Goal: Task Accomplishment & Management: Manage account settings

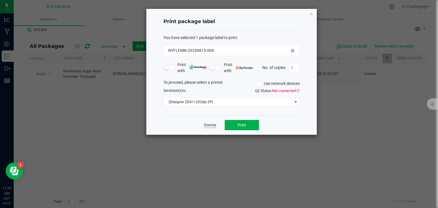
click at [207, 125] on link "Dismiss" at bounding box center [210, 125] width 12 height 5
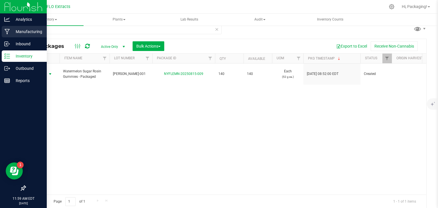
click at [35, 34] on p "Manufacturing" at bounding box center [27, 31] width 34 height 7
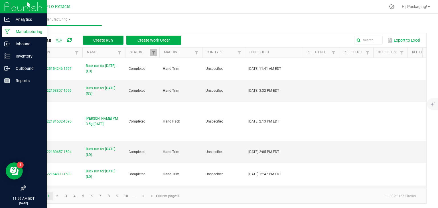
click at [106, 41] on span "Create Run" at bounding box center [103, 40] width 20 height 5
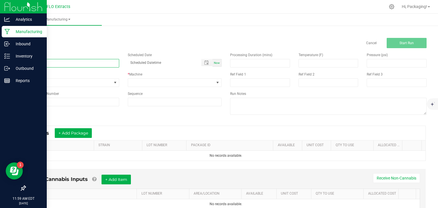
click at [43, 63] on input at bounding box center [72, 63] width 94 height 9
type input "LEDA SB 3.5g [DATE]"
click at [214, 63] on span "Now" at bounding box center [217, 62] width 6 height 3
type input "[DATE] 12:00 PM"
click at [217, 82] on span at bounding box center [217, 82] width 5 height 5
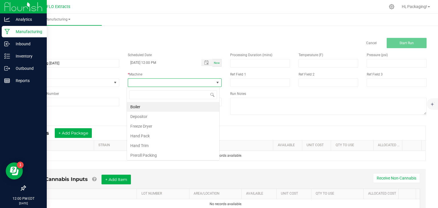
scroll to position [8, 93]
click at [168, 137] on li "Hand Pack" at bounding box center [173, 136] width 92 height 10
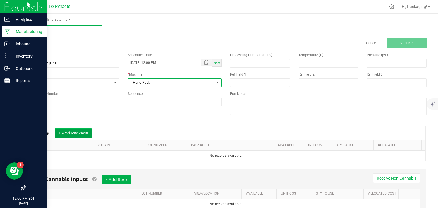
click at [84, 132] on button "+ Add Package" at bounding box center [73, 133] width 37 height 10
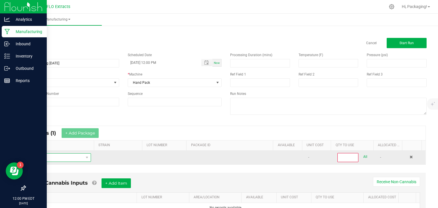
click at [56, 157] on span "NO DATA FOUND" at bounding box center [57, 158] width 54 height 8
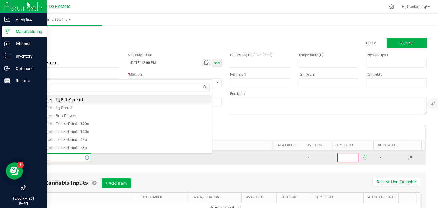
type input "STRAW"
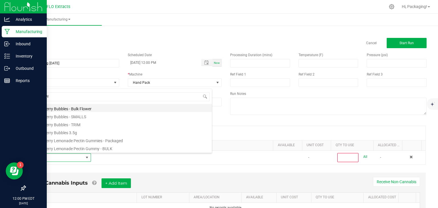
click at [85, 106] on li "Strawberry Bubbles - Bulk Flower" at bounding box center [121, 108] width 182 height 8
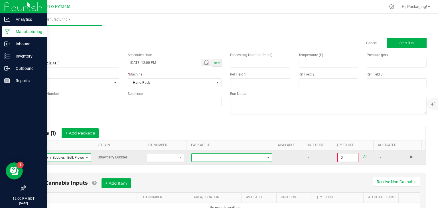
click at [198, 159] on span at bounding box center [228, 158] width 73 height 8
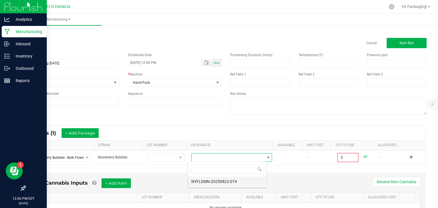
click at [212, 182] on li "NYFLEMN-20250822-019" at bounding box center [227, 182] width 78 height 10
type input "0.0000 g"
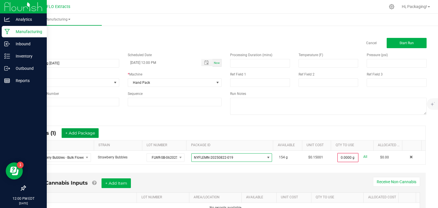
click at [90, 128] on button "+ Add Package" at bounding box center [80, 133] width 37 height 10
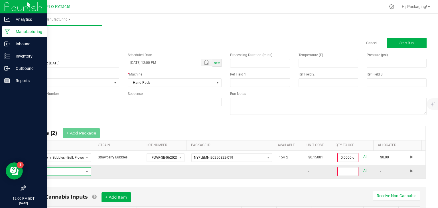
click at [36, 172] on span "NO DATA FOUND" at bounding box center [57, 172] width 54 height 8
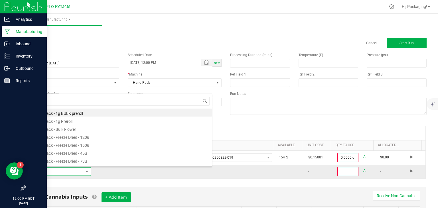
scroll to position [8, 59]
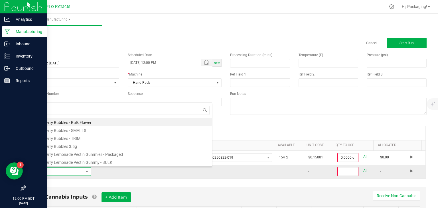
type input "STRAW"
click at [83, 123] on li "Strawberry Bubbles - Bulk Flower" at bounding box center [121, 122] width 182 height 8
type input "0"
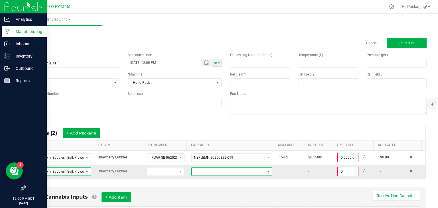
click at [266, 171] on span "NO DATA FOUND" at bounding box center [268, 171] width 5 height 5
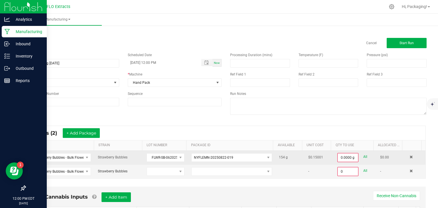
click at [363, 155] on link "All" at bounding box center [365, 157] width 4 height 8
type input "154.0000 g"
click at [395, 42] on button "Start Run" at bounding box center [407, 43] width 40 height 10
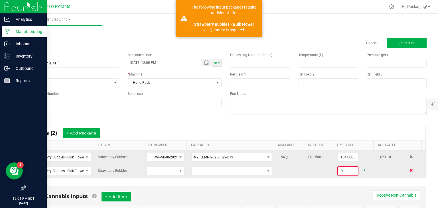
click at [409, 171] on span at bounding box center [410, 170] width 3 height 3
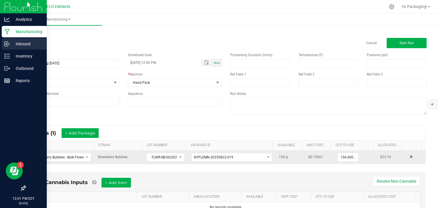
click at [26, 41] on p "Inbound" at bounding box center [27, 43] width 34 height 7
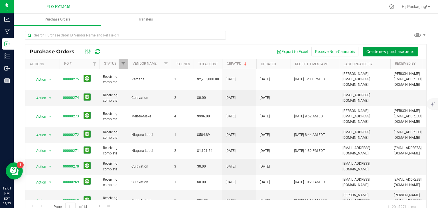
click at [376, 50] on span "Create new purchase order" at bounding box center [390, 51] width 48 height 5
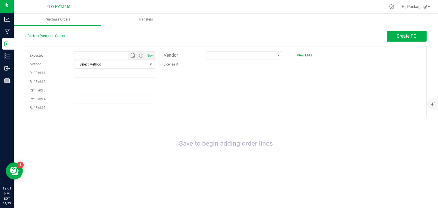
type input "[DATE] 12:01 PM"
click at [149, 65] on span "select" at bounding box center [151, 64] width 5 height 5
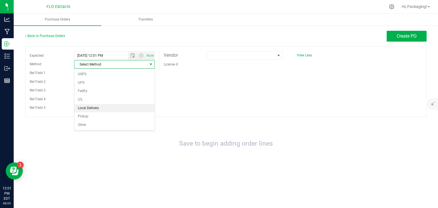
click at [117, 109] on li "Local Delivery" at bounding box center [114, 108] width 80 height 9
click at [276, 54] on span at bounding box center [278, 56] width 7 height 8
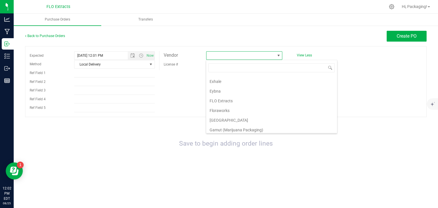
scroll to position [207, 0]
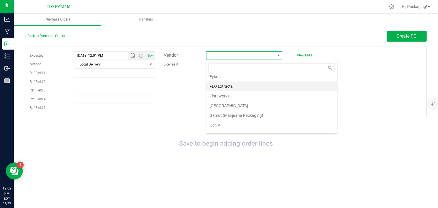
click at [245, 87] on li "FLO Extracts" at bounding box center [271, 87] width 131 height 10
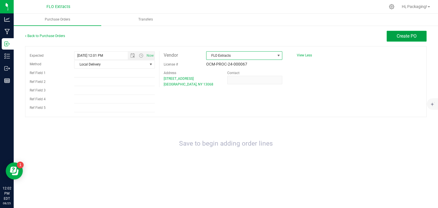
click at [406, 36] on span "Create PO" at bounding box center [407, 35] width 20 height 5
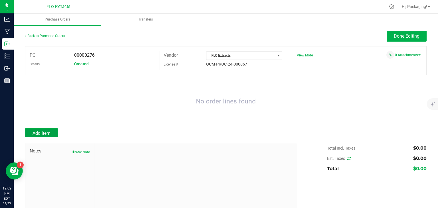
click at [50, 131] on span "Add Item" at bounding box center [41, 133] width 18 height 5
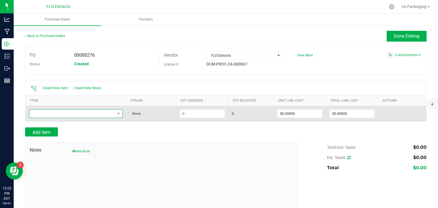
click at [103, 114] on span "NO DATA FOUND" at bounding box center [72, 114] width 86 height 8
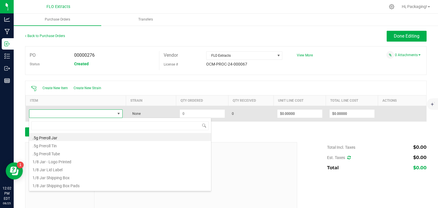
scroll to position [8, 92]
click at [103, 114] on span at bounding box center [72, 114] width 86 height 8
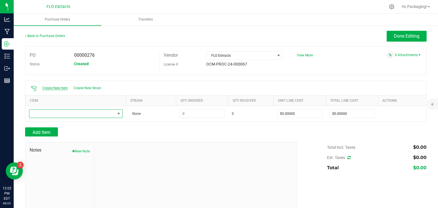
click at [62, 88] on span "Create New Item" at bounding box center [54, 88] width 25 height 4
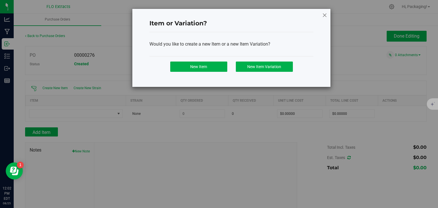
click at [325, 13] on icon at bounding box center [324, 15] width 5 height 7
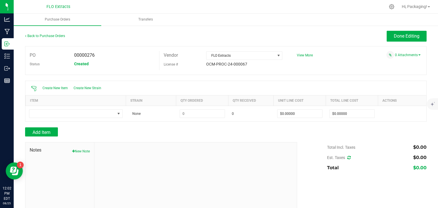
click at [35, 87] on icon at bounding box center [34, 89] width 6 height 6
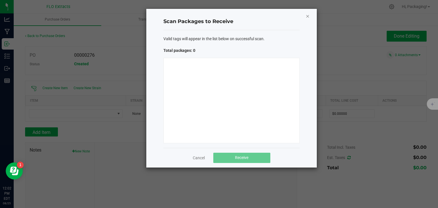
click at [307, 16] on icon "Close" at bounding box center [308, 16] width 4 height 7
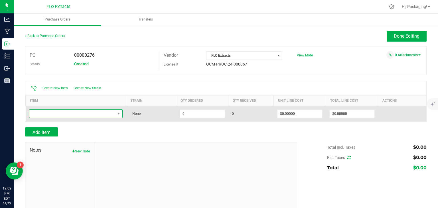
click at [51, 112] on span "NO DATA FOUND" at bounding box center [72, 114] width 86 height 8
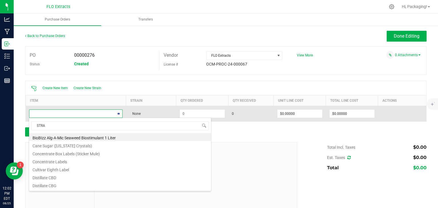
type input "STRAW"
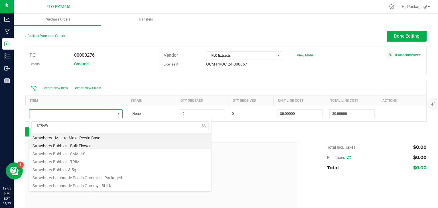
click at [61, 148] on li "Strawberry Bubbles - Bulk Flower" at bounding box center [120, 145] width 182 height 8
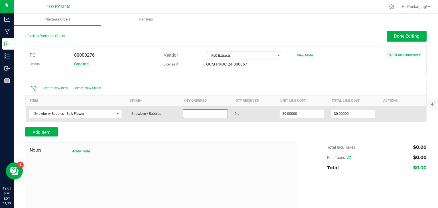
click at [200, 115] on input at bounding box center [205, 114] width 44 height 8
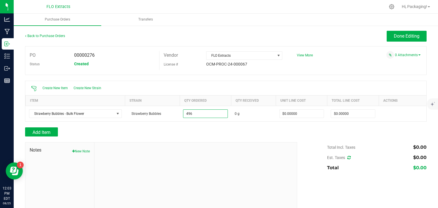
type input "496.0000 g"
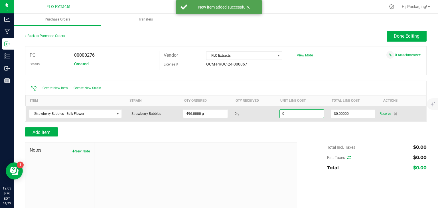
type input "$0.00000"
click at [385, 113] on span "Receive" at bounding box center [384, 113] width 11 height 7
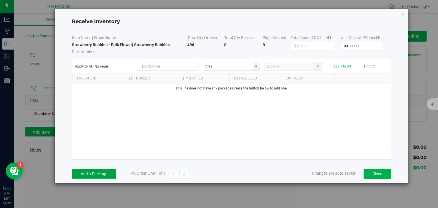
click at [98, 173] on button "Add a Package" at bounding box center [94, 174] width 44 height 10
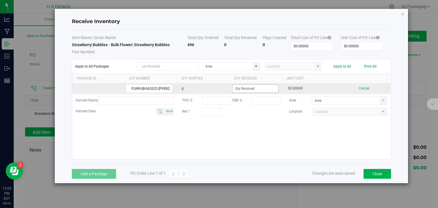
type input "FLWR-SB-062025 [PERSON_NAME]"
click at [265, 92] on input at bounding box center [255, 89] width 46 height 8
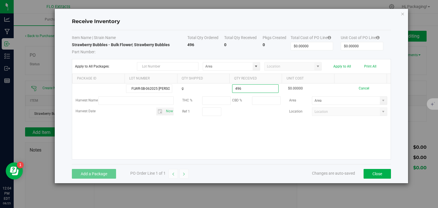
type input "496.0000 g"
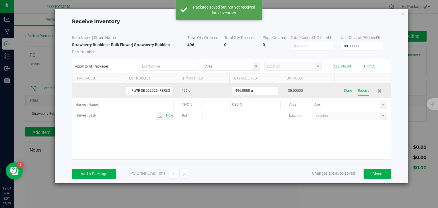
click at [362, 90] on button "Receive" at bounding box center [363, 91] width 11 height 10
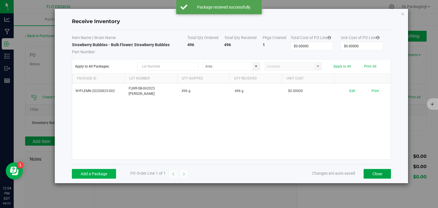
click at [381, 173] on button "Close" at bounding box center [376, 174] width 27 height 10
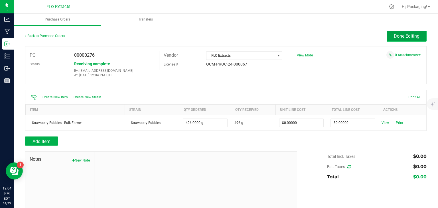
click at [394, 38] on span "Done Editing" at bounding box center [407, 35] width 26 height 5
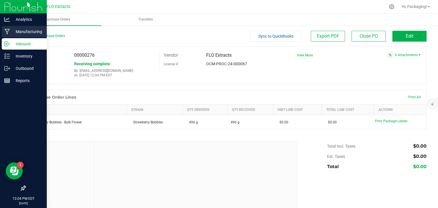
click at [30, 31] on p "Manufacturing" at bounding box center [27, 31] width 34 height 7
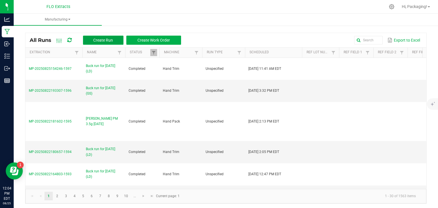
click at [108, 40] on span "Create Run" at bounding box center [103, 40] width 20 height 5
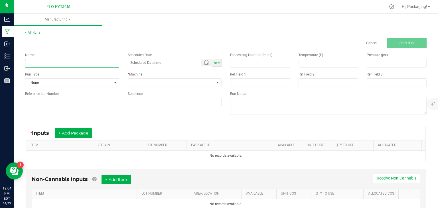
click at [34, 65] on input at bounding box center [72, 63] width 94 height 9
type input "l"
type input "LEDA SB 3.5g [DATE]"
click at [215, 63] on span "Now" at bounding box center [217, 62] width 6 height 3
type input "[DATE] 12:05 PM"
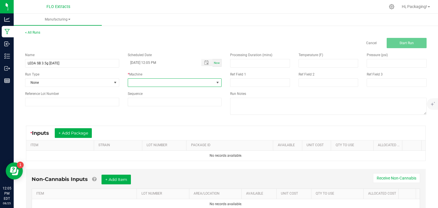
click at [215, 82] on span at bounding box center [217, 82] width 5 height 5
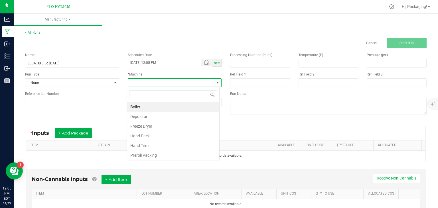
scroll to position [8, 93]
click at [170, 134] on li "Hand Pack" at bounding box center [173, 136] width 92 height 10
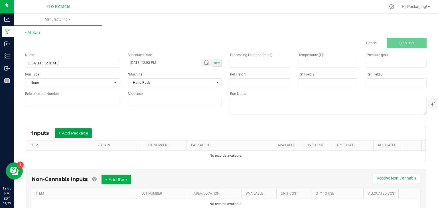
click at [83, 132] on button "+ Add Package" at bounding box center [73, 133] width 37 height 10
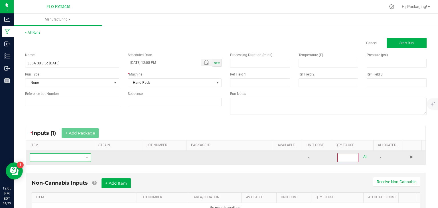
click at [56, 157] on span "NO DATA FOUND" at bounding box center [57, 158] width 54 height 8
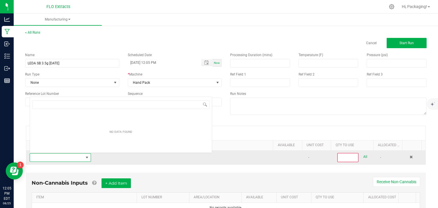
scroll to position [8, 59]
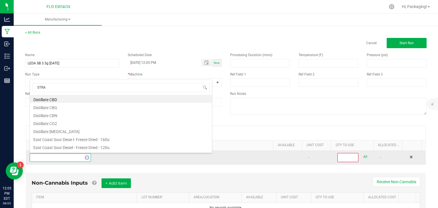
type input "STRAW"
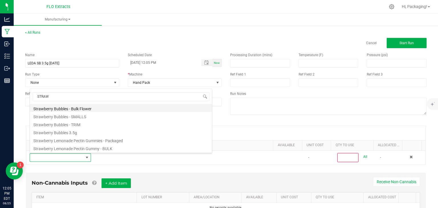
click at [66, 107] on li "Strawberry Bubbles - Bulk Flower" at bounding box center [121, 108] width 182 height 8
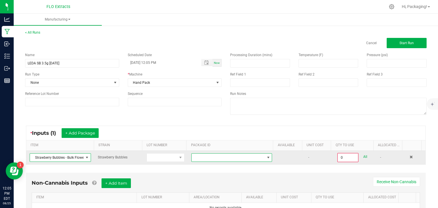
click at [210, 157] on span at bounding box center [228, 158] width 73 height 8
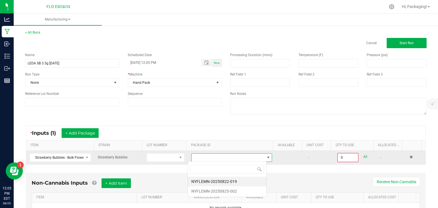
scroll to position [8, 79]
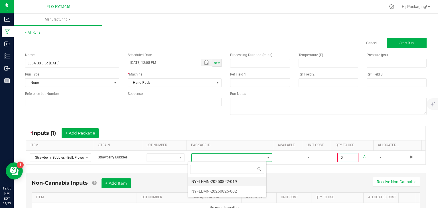
click at [213, 180] on li "NYFLEMN-20250822-019" at bounding box center [227, 182] width 78 height 10
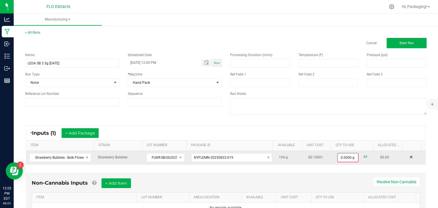
click at [363, 156] on link "All" at bounding box center [365, 157] width 4 height 8
type input "154.0000 g"
click at [81, 136] on button "+ Add Package" at bounding box center [80, 133] width 37 height 10
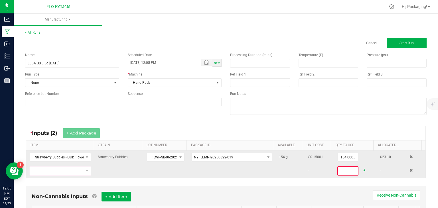
click at [53, 169] on span "NO DATA FOUND" at bounding box center [57, 171] width 54 height 8
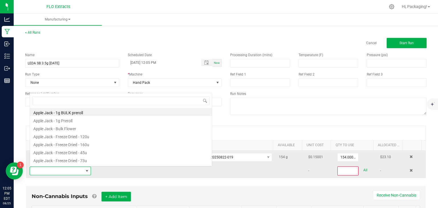
scroll to position [8, 59]
type input "STRAW"
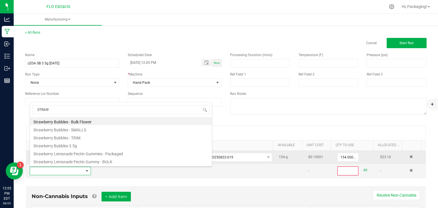
click at [98, 121] on li "Strawberry Bubbles - Bulk Flower" at bounding box center [121, 121] width 182 height 8
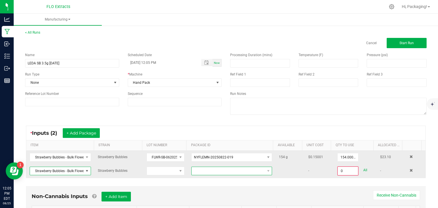
click at [210, 170] on span at bounding box center [228, 171] width 73 height 8
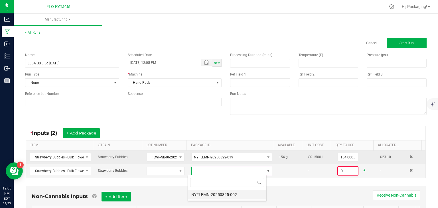
click at [216, 195] on li "NYFLEMN-20250825-002" at bounding box center [227, 195] width 78 height 10
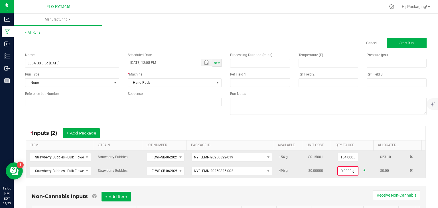
click at [363, 170] on link "All" at bounding box center [365, 170] width 4 height 8
type input "496.0000 g"
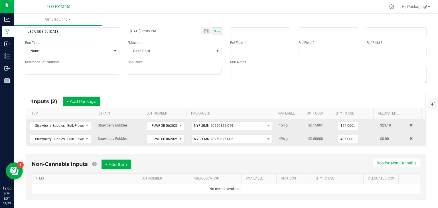
scroll to position [39, 0]
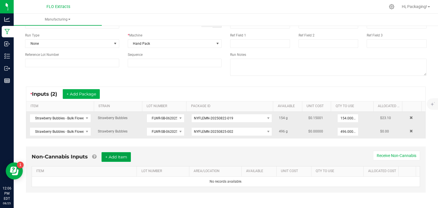
click at [127, 156] on button "+ Add Item" at bounding box center [115, 157] width 29 height 10
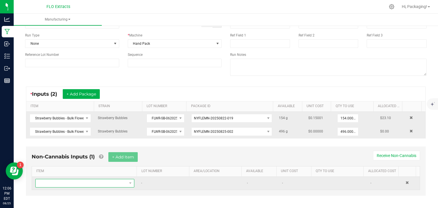
click at [68, 181] on span "NO DATA FOUND" at bounding box center [81, 183] width 91 height 8
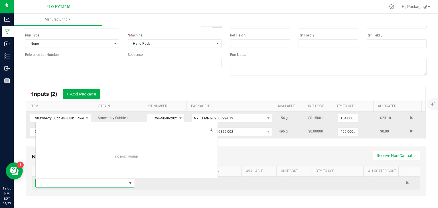
scroll to position [8, 95]
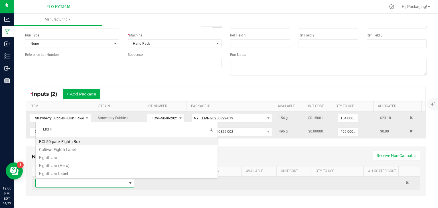
type input "EIGHTH"
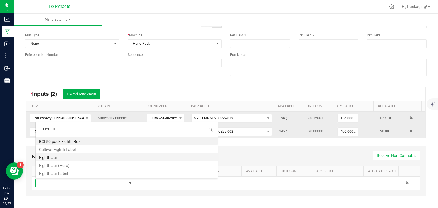
click at [68, 158] on li "Eighth Jar" at bounding box center [127, 157] width 182 height 8
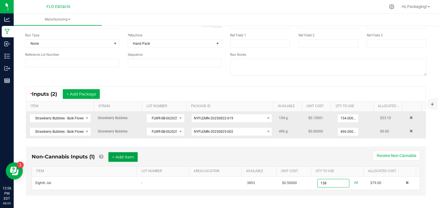
type input "158 ea"
click at [115, 157] on button "+ Add Item" at bounding box center [122, 157] width 29 height 10
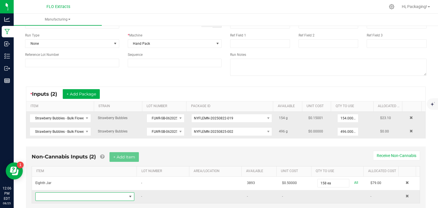
click at [129, 196] on span "NO DATA FOUND" at bounding box center [130, 196] width 5 height 5
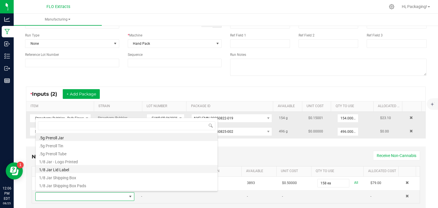
click at [114, 170] on li "1/8 Jar Lid Label" at bounding box center [127, 169] width 182 height 8
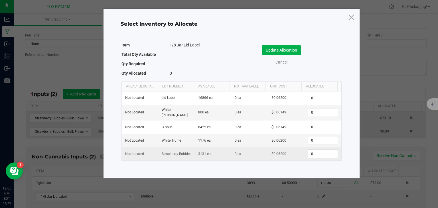
click at [312, 153] on input "0" at bounding box center [322, 154] width 29 height 8
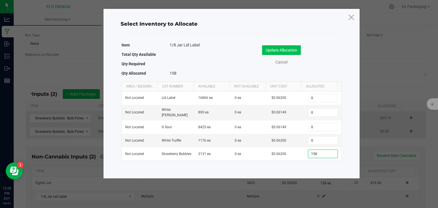
type input "158"
click at [294, 50] on button "Update Allocation" at bounding box center [281, 50] width 39 height 10
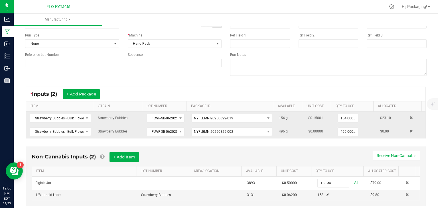
scroll to position [52, 0]
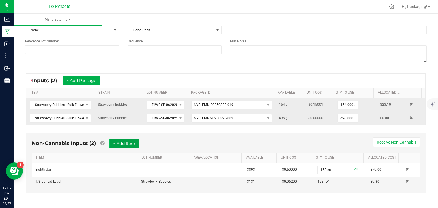
click at [127, 143] on button "+ Add Item" at bounding box center [123, 144] width 29 height 10
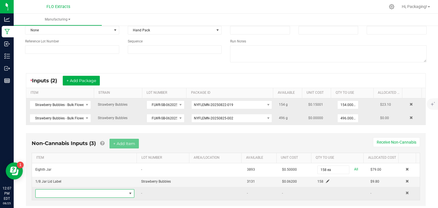
click at [128, 192] on span "NO DATA FOUND" at bounding box center [130, 193] width 5 height 5
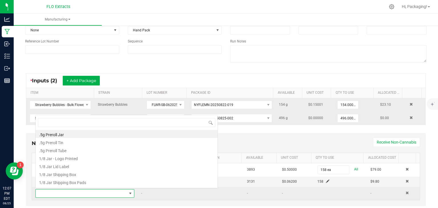
scroll to position [8, 95]
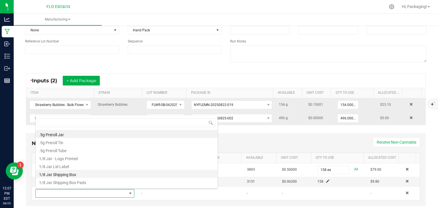
click at [121, 175] on li "1/8 Jar Shipping Box" at bounding box center [127, 174] width 182 height 8
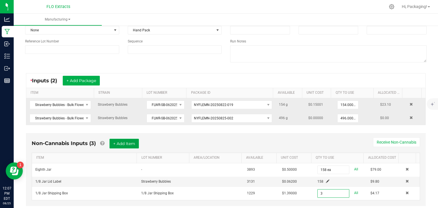
type input "3 ea"
click at [121, 143] on button "+ Add Item" at bounding box center [123, 144] width 29 height 10
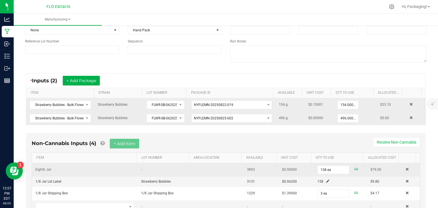
scroll to position [79, 0]
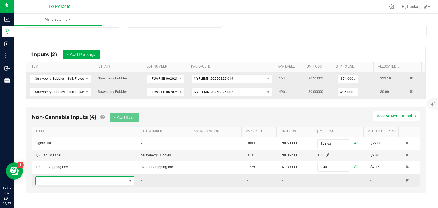
click at [129, 178] on span "NO DATA FOUND" at bounding box center [130, 180] width 5 height 5
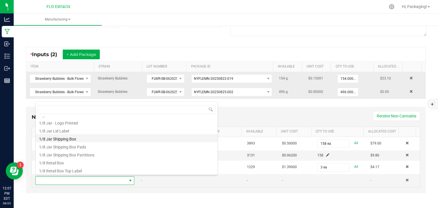
scroll to position [25, 0]
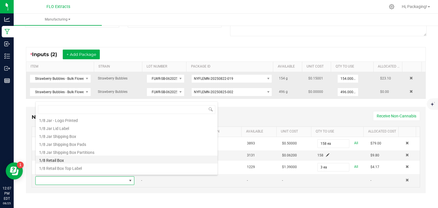
click at [127, 159] on li "1/8 Retail Box" at bounding box center [127, 160] width 182 height 8
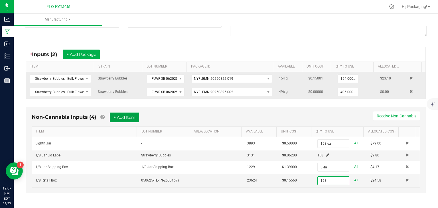
type input "158 ea"
click at [125, 117] on button "+ Add Item" at bounding box center [124, 118] width 29 height 10
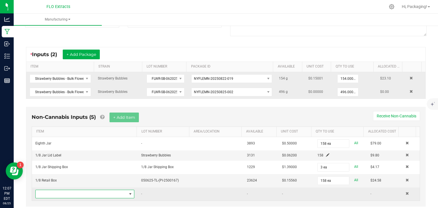
click at [128, 192] on span "NO DATA FOUND" at bounding box center [130, 194] width 5 height 5
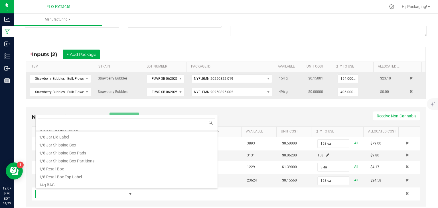
scroll to position [31, 0]
click at [99, 178] on li "1/8 Retail Box Top Label" at bounding box center [127, 174] width 182 height 8
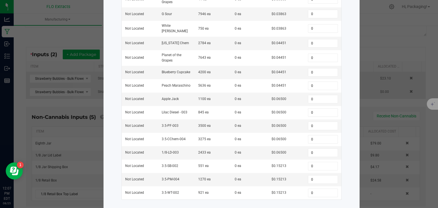
scroll to position [210, 0]
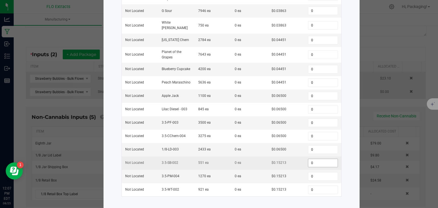
click at [314, 159] on input "0" at bounding box center [322, 163] width 29 height 8
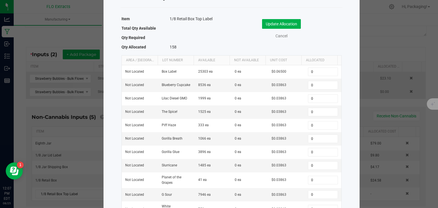
scroll to position [14, 0]
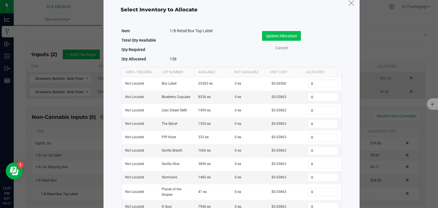
type input "158"
click at [294, 34] on button "Update Allocation" at bounding box center [281, 36] width 39 height 10
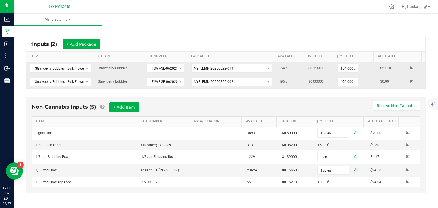
scroll to position [0, 0]
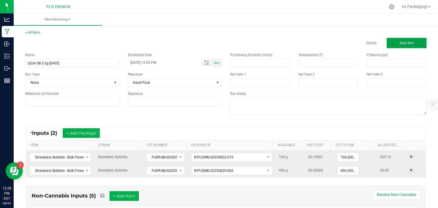
click at [405, 44] on span "Start Run" at bounding box center [406, 43] width 14 height 4
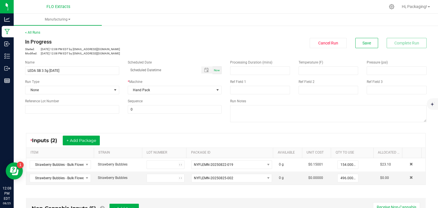
type input "[DATE] 12:05 PM"
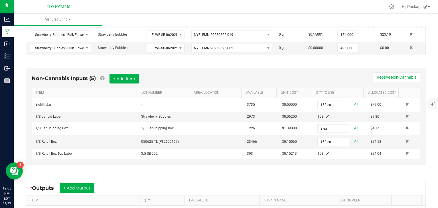
scroll to position [201, 0]
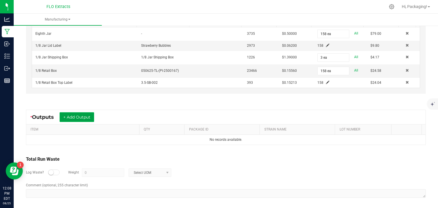
click at [73, 117] on button "+ Add Output" at bounding box center [77, 117] width 34 height 10
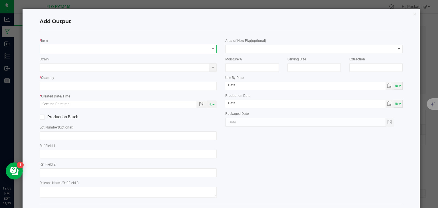
click at [80, 49] on span "NO DATA FOUND" at bounding box center [125, 49] width 170 height 8
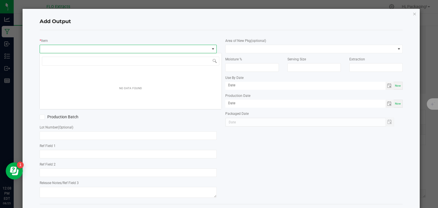
scroll to position [8, 175]
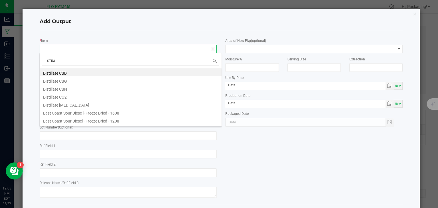
type input "STRAW"
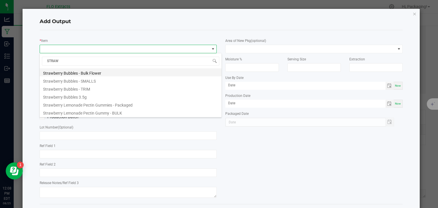
click at [91, 74] on li "Strawberry Bubbles - Bulk Flower" at bounding box center [131, 72] width 182 height 8
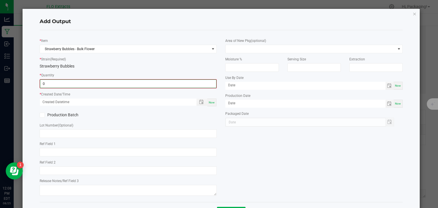
click at [66, 84] on input "0" at bounding box center [128, 84] width 176 height 8
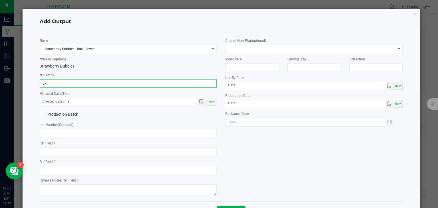
type input "57.0000 g"
click at [210, 101] on span "Now" at bounding box center [212, 101] width 6 height 3
type input "[DATE] 12:08 PM"
type input "[DATE]"
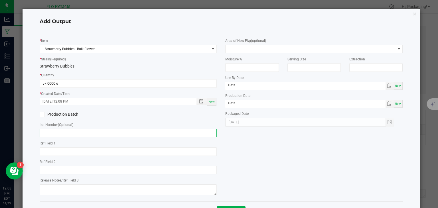
click at [48, 133] on input "text" at bounding box center [128, 133] width 177 height 9
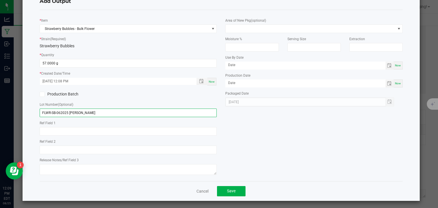
scroll to position [21, 0]
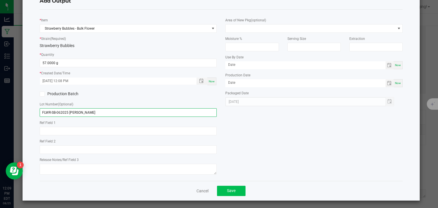
type input "FLWR-SB-062025 [PERSON_NAME]"
click at [237, 190] on button "Save" at bounding box center [231, 191] width 29 height 10
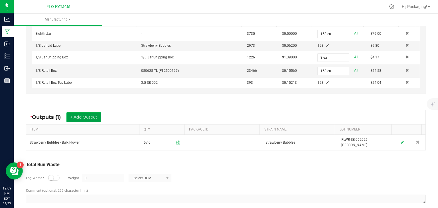
click at [95, 115] on button "+ Add Output" at bounding box center [83, 117] width 34 height 10
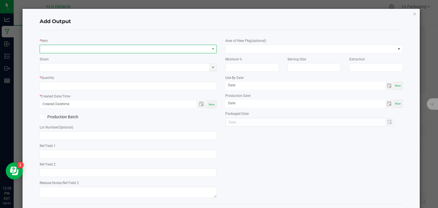
click at [59, 48] on span "NO DATA FOUND" at bounding box center [125, 49] width 170 height 8
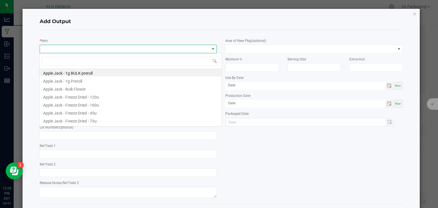
scroll to position [8, 175]
type input "straw"
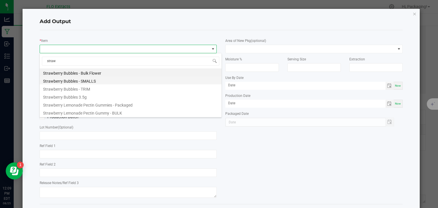
click at [85, 81] on li "Strawberry Bubbles - SMALLS" at bounding box center [131, 80] width 182 height 8
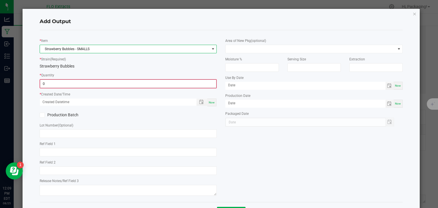
click at [58, 84] on input "0" at bounding box center [128, 84] width 176 height 8
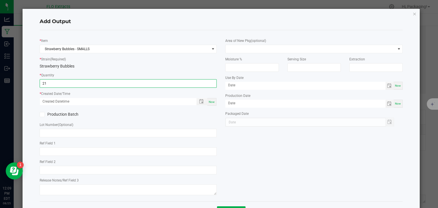
type input "21.0000 g"
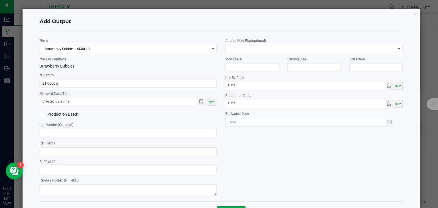
click at [212, 103] on span "Now" at bounding box center [212, 101] width 6 height 3
type input "[DATE] 12:09 PM"
type input "[DATE]"
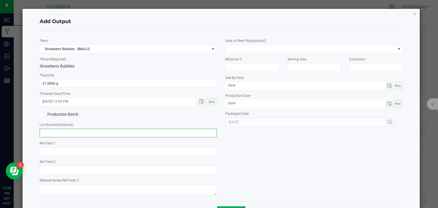
click at [62, 131] on input "text" at bounding box center [128, 133] width 177 height 9
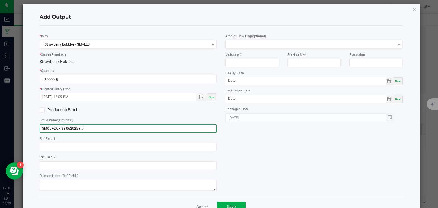
scroll to position [22, 0]
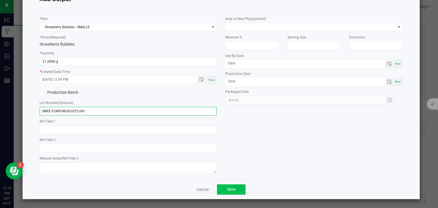
type input "SMOL-FLWR-SB-062025 sith"
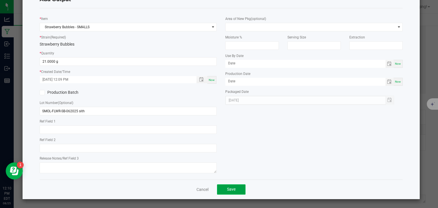
click at [230, 189] on span "Save" at bounding box center [231, 189] width 9 height 5
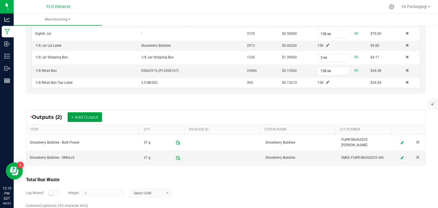
click at [87, 117] on button "+ Add Output" at bounding box center [85, 117] width 34 height 10
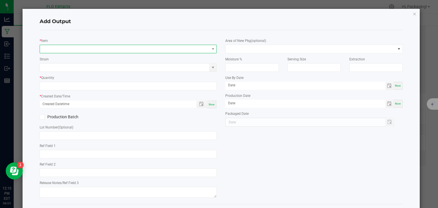
click at [59, 49] on span "NO DATA FOUND" at bounding box center [125, 49] width 170 height 8
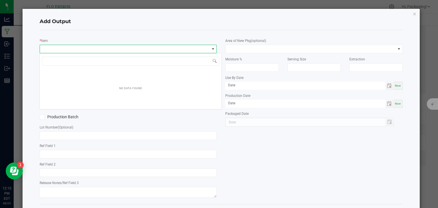
scroll to position [8, 175]
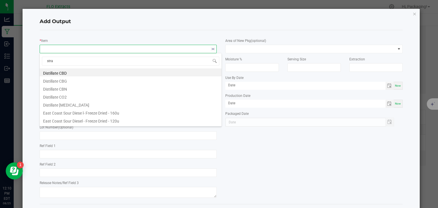
type input "straw"
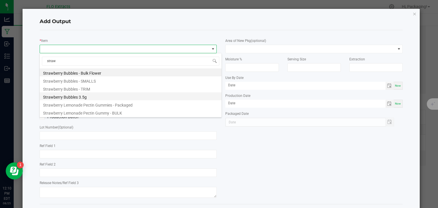
click at [84, 99] on li "Strawberry Bubbles 3.5g" at bounding box center [131, 96] width 182 height 8
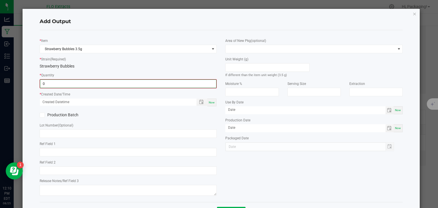
click at [62, 84] on input "0" at bounding box center [128, 84] width 176 height 8
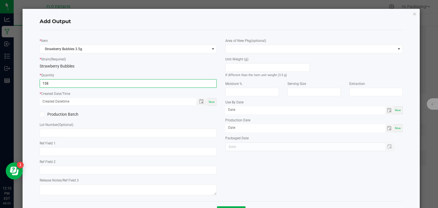
type input "158 ea"
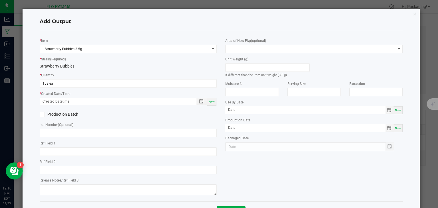
click at [209, 100] on span "Now" at bounding box center [212, 101] width 6 height 3
type input "[DATE] 12:10 PM"
type input "[DATE]"
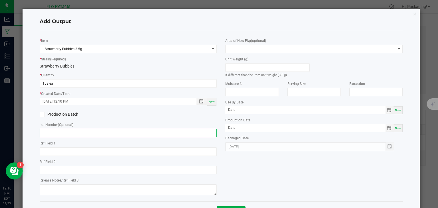
click at [56, 133] on input "text" at bounding box center [128, 133] width 177 height 9
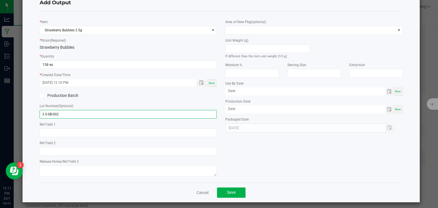
scroll to position [22, 0]
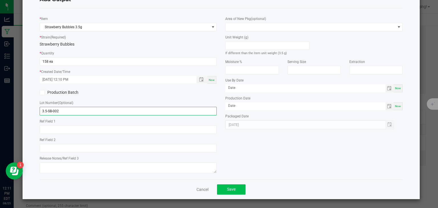
type input "3.5-SB-002"
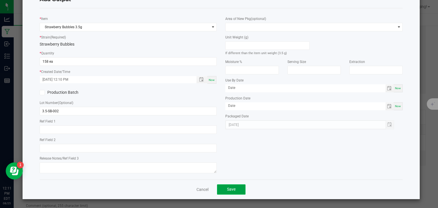
click at [230, 189] on span "Save" at bounding box center [231, 189] width 9 height 5
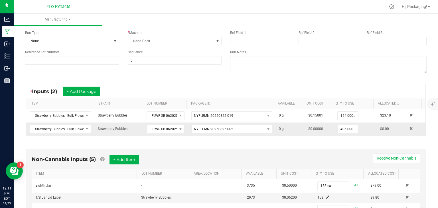
scroll to position [0, 0]
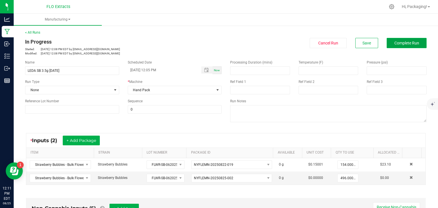
click at [412, 43] on span "Complete Run" at bounding box center [406, 43] width 25 height 5
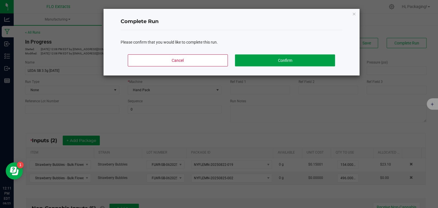
click at [289, 61] on button "Confirm" at bounding box center [285, 60] width 100 height 12
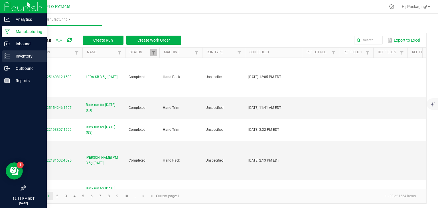
click at [24, 55] on p "Inventory" at bounding box center [27, 56] width 34 height 7
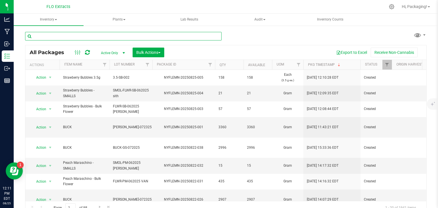
click at [90, 38] on input "text" at bounding box center [123, 36] width 196 height 9
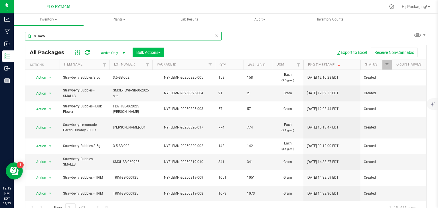
type input "STRAW"
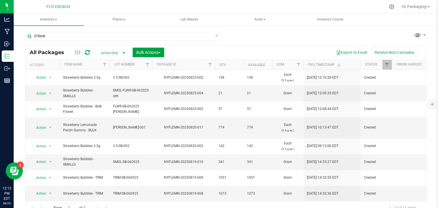
click at [143, 53] on span "Bulk Actions" at bounding box center [148, 52] width 24 height 5
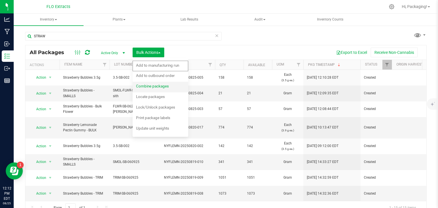
click at [154, 88] on span "Combine packages" at bounding box center [152, 86] width 33 height 5
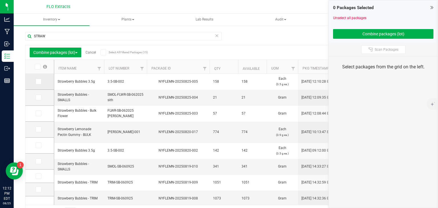
click at [38, 82] on icon at bounding box center [38, 82] width 4 height 0
click at [0, 0] on input "checkbox" at bounding box center [0, 0] width 0 height 0
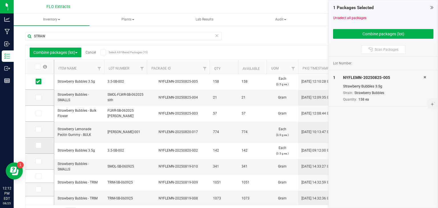
click at [40, 146] on span at bounding box center [39, 146] width 6 height 6
click at [0, 0] on input "checkbox" at bounding box center [0, 0] width 0 height 0
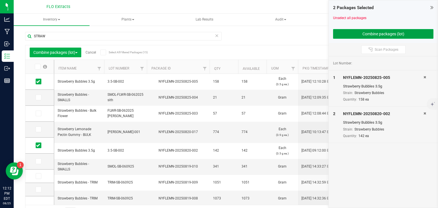
click at [345, 35] on button "Combine packages (lot)" at bounding box center [383, 34] width 100 height 10
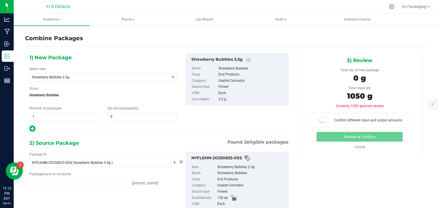
type input "158 ea"
type input "142 ea"
click at [115, 115] on span "0 0" at bounding box center [142, 116] width 70 height 9
type input "300"
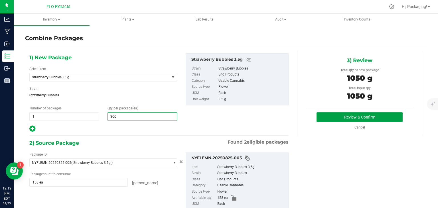
type input "300"
click at [357, 114] on button "Review & Confirm" at bounding box center [359, 117] width 86 height 10
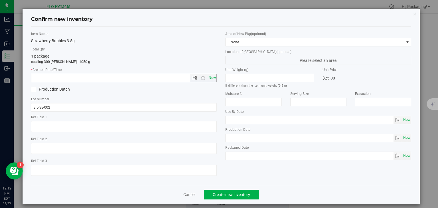
click at [210, 77] on span "Now" at bounding box center [212, 78] width 10 height 8
type input "[DATE] 12:12 PM"
click at [233, 195] on span "Create new inventory" at bounding box center [231, 194] width 37 height 5
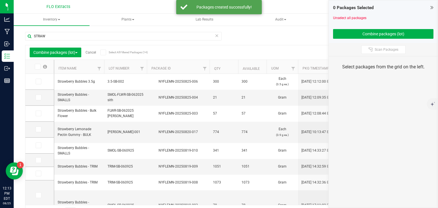
click at [90, 52] on link "Cancel" at bounding box center [91, 52] width 11 height 4
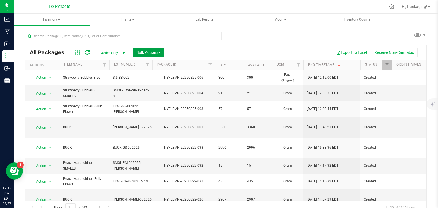
click at [151, 54] on span "Bulk Actions" at bounding box center [148, 52] width 24 height 5
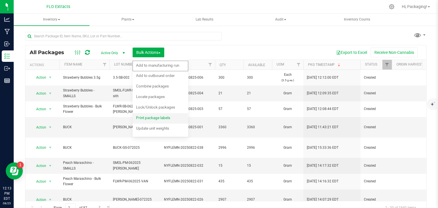
click at [162, 119] on span "Print package labels" at bounding box center [153, 117] width 34 height 5
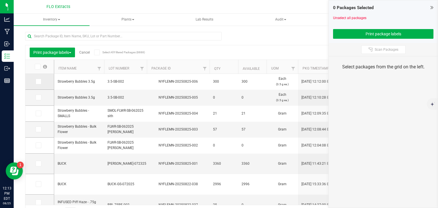
click at [36, 82] on icon at bounding box center [38, 82] width 4 height 0
click at [0, 0] on input "checkbox" at bounding box center [0, 0] width 0 height 0
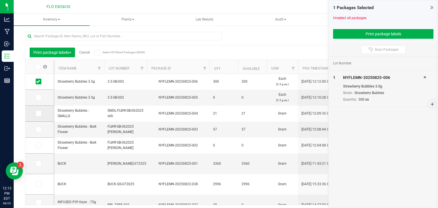
click at [39, 113] on icon at bounding box center [38, 113] width 4 height 0
click at [0, 0] on input "checkbox" at bounding box center [0, 0] width 0 height 0
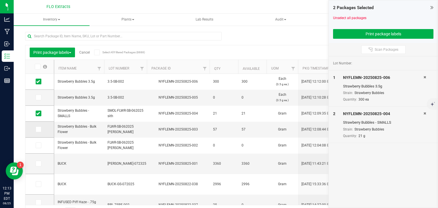
click at [40, 130] on span at bounding box center [39, 130] width 6 height 6
click at [0, 0] on input "checkbox" at bounding box center [0, 0] width 0 height 0
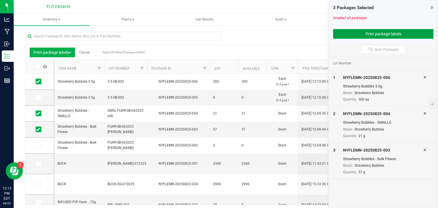
click at [370, 31] on button "Print package labels" at bounding box center [383, 34] width 100 height 10
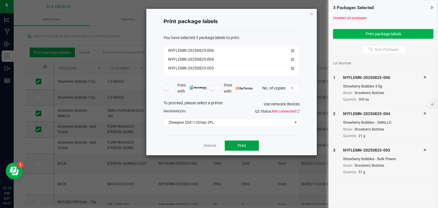
click at [246, 147] on span "Print" at bounding box center [241, 145] width 9 height 5
click at [205, 145] on link "Dismiss" at bounding box center [210, 145] width 12 height 5
